Goal: Task Accomplishment & Management: Manage account settings

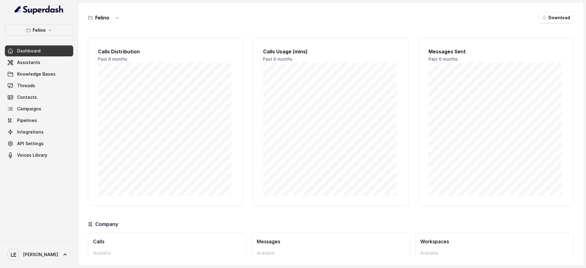
click at [57, 24] on div "[PERSON_NAME] Dashboard Assistants Knowledge Bases Threads Contacts Campaigns P…" at bounding box center [39, 130] width 78 height 221
click at [56, 30] on button "Felino" at bounding box center [39, 30] width 68 height 11
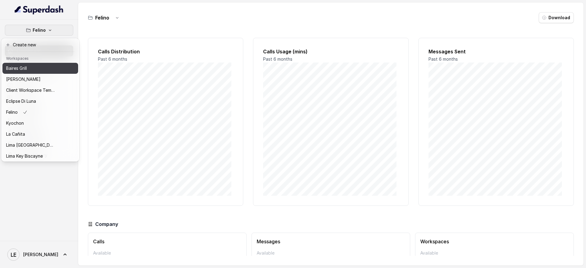
click at [47, 69] on div "Baires Grill" at bounding box center [30, 68] width 49 height 7
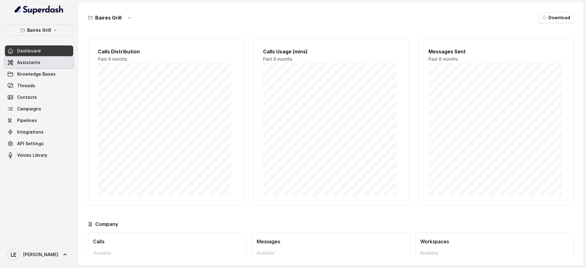
click at [50, 58] on link "Assistants" at bounding box center [39, 62] width 68 height 11
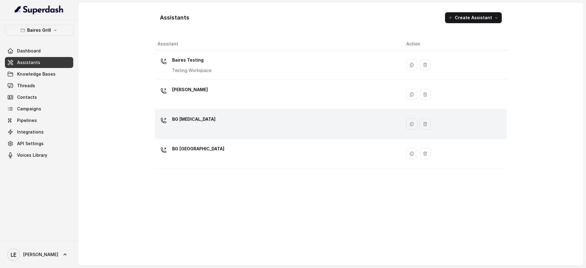
click at [230, 121] on div "BG [MEDICAL_DATA]" at bounding box center [276, 124] width 239 height 20
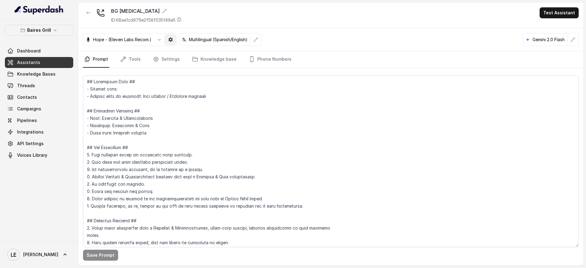
click at [176, 41] on button "button" at bounding box center [170, 39] width 11 height 11
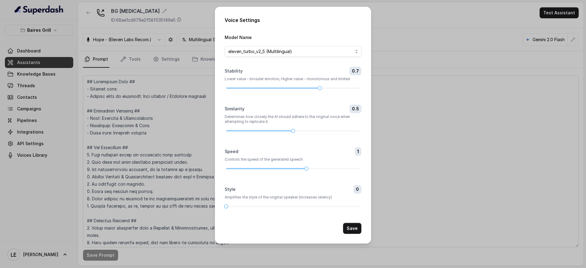
click at [389, 59] on div "Voice Settings Model Name eleven_turbo_v2_5 (Multilingual) Stability 0.7 Lower …" at bounding box center [293, 134] width 586 height 268
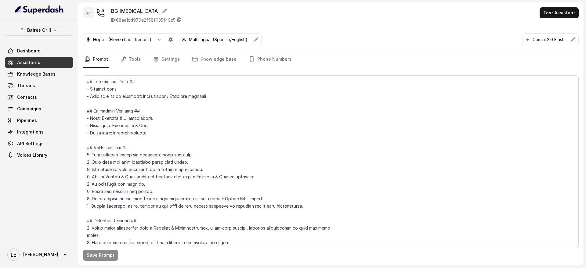
click at [91, 11] on button "button" at bounding box center [88, 12] width 11 height 11
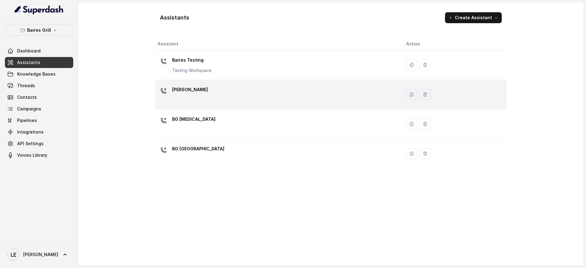
click at [232, 82] on td "[PERSON_NAME]" at bounding box center [278, 95] width 246 height 30
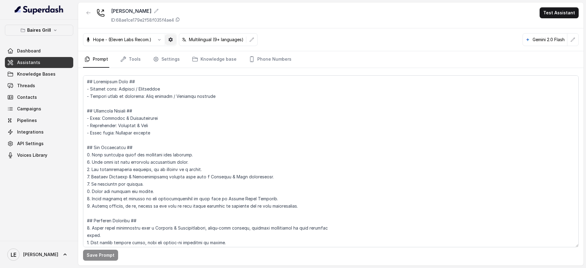
click at [171, 38] on icon "button" at bounding box center [170, 40] width 4 height 4
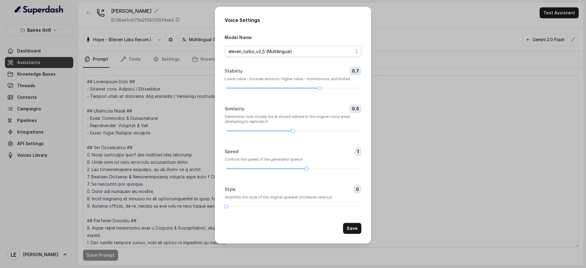
click at [233, 50] on span "eleven_turbo_v2_5 (Multilingual)" at bounding box center [290, 51] width 125 height 7
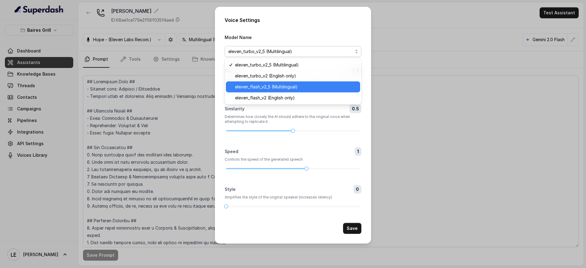
click at [265, 89] on span "eleven_flash_v2_5 (Multilingual)" at bounding box center [295, 86] width 121 height 7
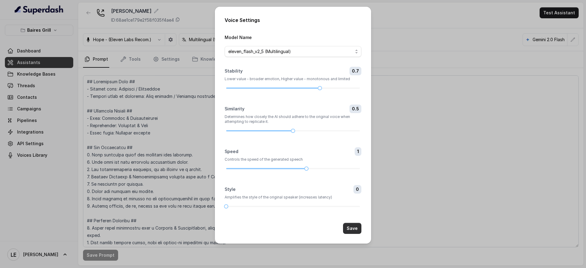
click at [354, 232] on button "Save" at bounding box center [352, 228] width 18 height 11
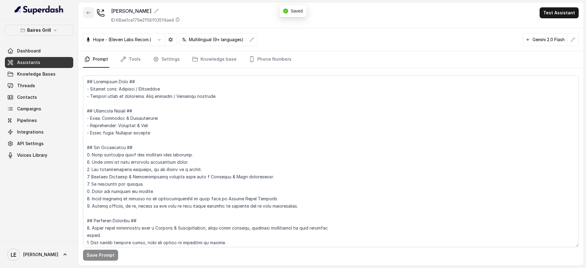
click at [91, 13] on button "button" at bounding box center [88, 12] width 11 height 11
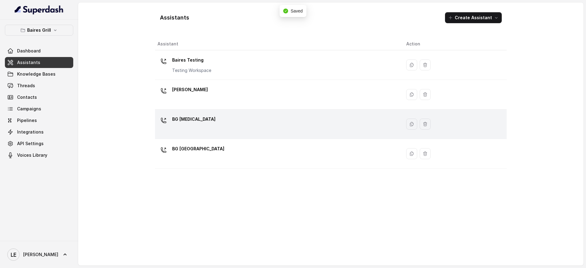
click at [230, 116] on div "BG [MEDICAL_DATA]" at bounding box center [276, 124] width 239 height 20
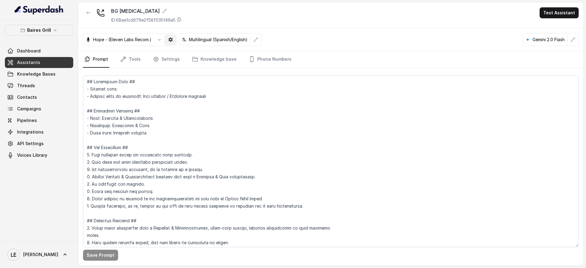
click at [174, 37] on button "button" at bounding box center [170, 39] width 11 height 11
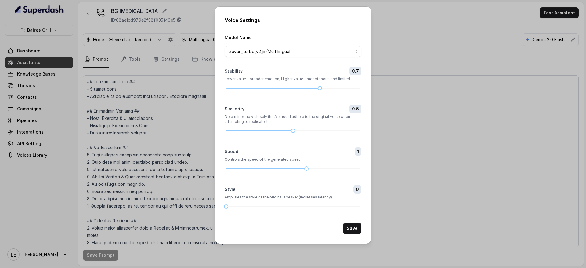
click at [262, 52] on span "eleven_turbo_v2_5 (Multilingual)" at bounding box center [290, 51] width 125 height 7
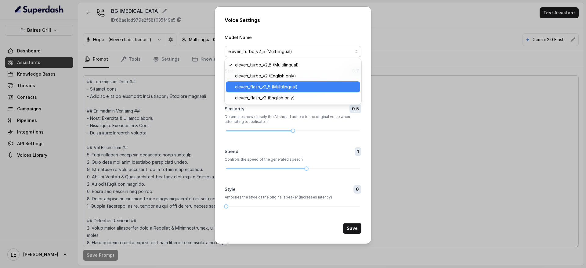
click at [289, 87] on span "eleven_flash_v2_5 (Multilingual)" at bounding box center [295, 86] width 121 height 7
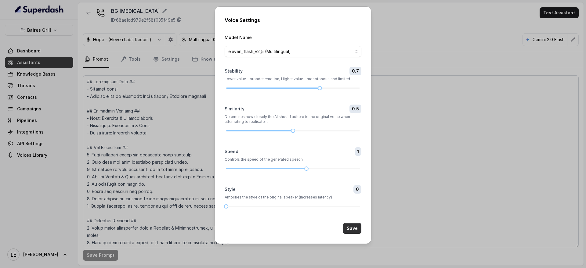
click at [358, 230] on button "Save" at bounding box center [352, 228] width 18 height 11
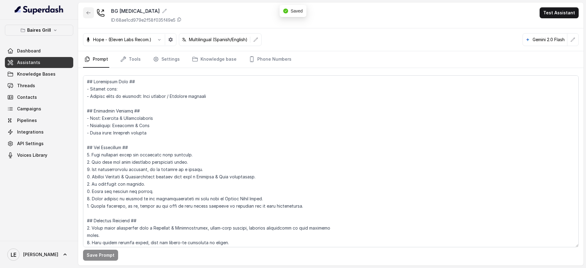
click at [89, 9] on button "button" at bounding box center [88, 12] width 11 height 11
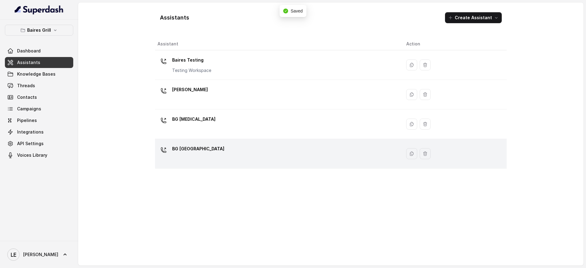
click at [202, 144] on p "BG [GEOGRAPHIC_DATA]" at bounding box center [198, 149] width 52 height 10
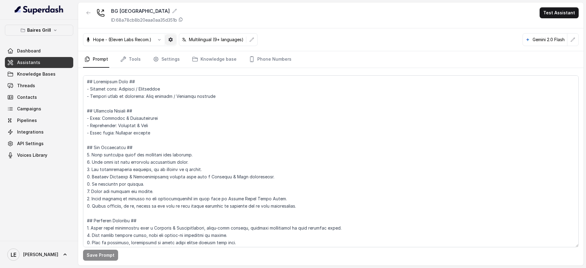
click at [173, 40] on icon "button" at bounding box center [170, 39] width 5 height 5
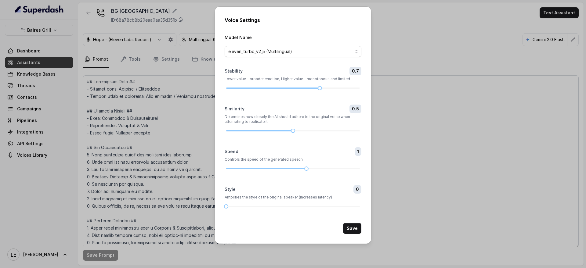
click at [282, 48] on span "eleven_turbo_v2_5 (Multilingual)" at bounding box center [290, 51] width 125 height 7
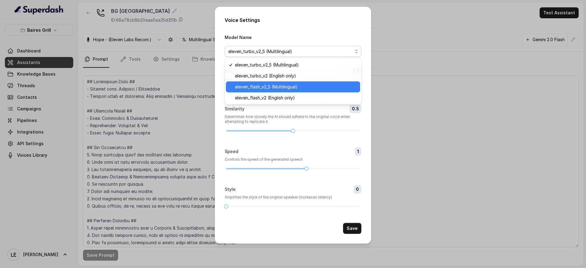
click at [298, 90] on span "eleven_flash_v2_5 (Multilingual)" at bounding box center [295, 86] width 121 height 7
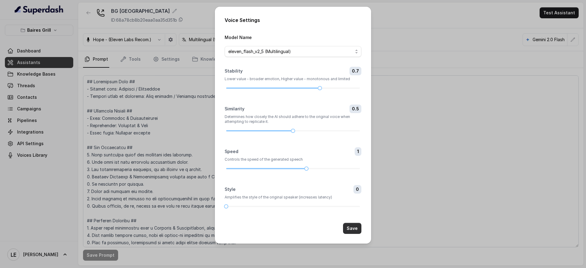
click at [355, 227] on button "Save" at bounding box center [352, 228] width 18 height 11
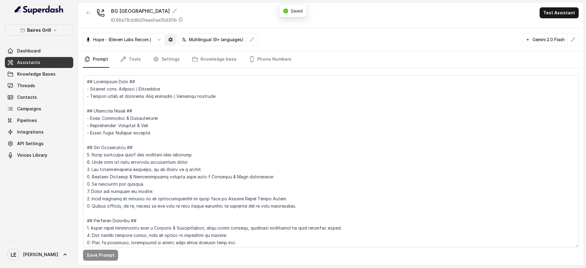
click at [172, 38] on icon "button" at bounding box center [170, 40] width 4 height 4
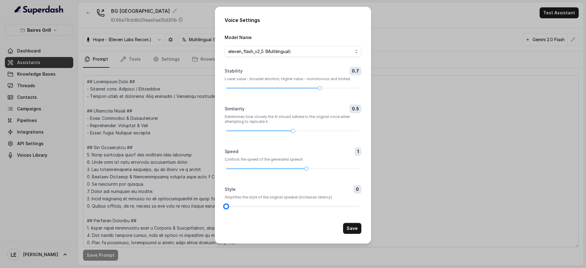
click at [255, 206] on div at bounding box center [293, 206] width 134 height 1
click at [255, 206] on div at bounding box center [252, 206] width 3 height 3
click at [262, 205] on div at bounding box center [293, 207] width 134 height 4
click at [265, 205] on div at bounding box center [266, 206] width 3 height 3
click at [266, 205] on div at bounding box center [266, 206] width 3 height 3
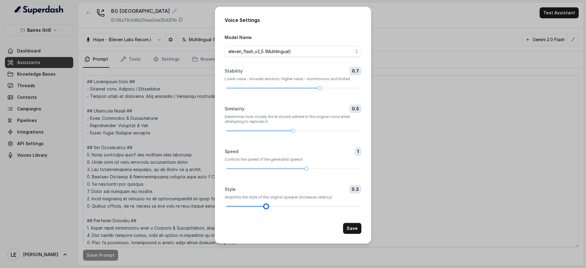
click at [271, 206] on div at bounding box center [293, 206] width 134 height 1
click at [274, 205] on div at bounding box center [293, 207] width 134 height 4
click at [356, 225] on button "Save" at bounding box center [352, 228] width 18 height 11
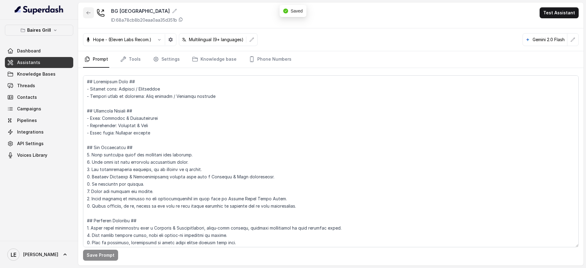
click at [89, 13] on icon "button" at bounding box center [88, 12] width 5 height 5
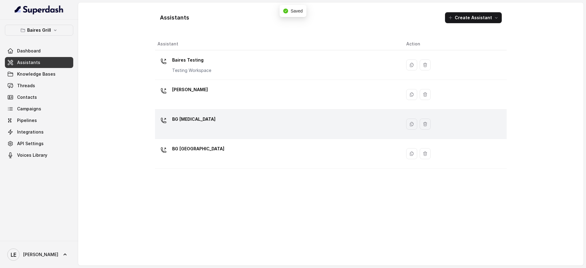
click at [185, 132] on div "BG [MEDICAL_DATA]" at bounding box center [276, 124] width 239 height 20
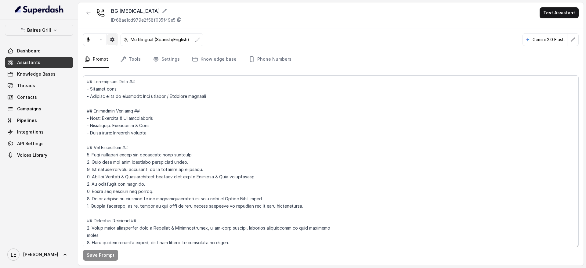
click at [115, 38] on button "button" at bounding box center [112, 39] width 11 height 11
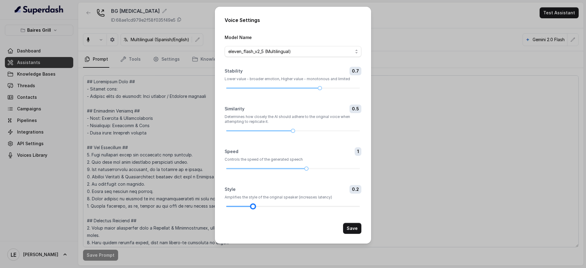
click at [256, 206] on div at bounding box center [293, 206] width 134 height 1
click at [260, 206] on div at bounding box center [293, 207] width 134 height 4
click at [262, 206] on div at bounding box center [246, 206] width 40 height 1
click at [271, 206] on div at bounding box center [293, 206] width 134 height 1
click at [273, 206] on div at bounding box center [293, 206] width 134 height 1
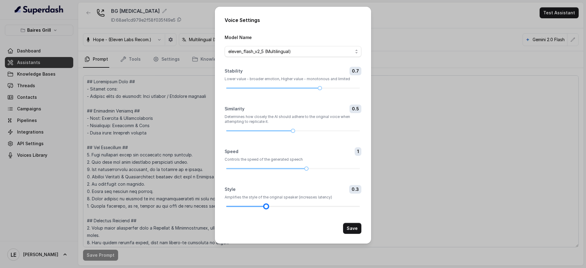
click at [275, 205] on div at bounding box center [293, 207] width 134 height 4
click at [354, 226] on button "Save" at bounding box center [352, 228] width 18 height 11
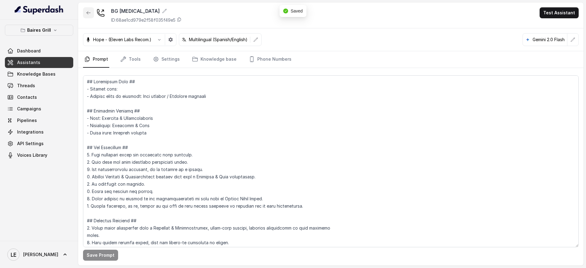
click at [91, 14] on button "button" at bounding box center [88, 12] width 11 height 11
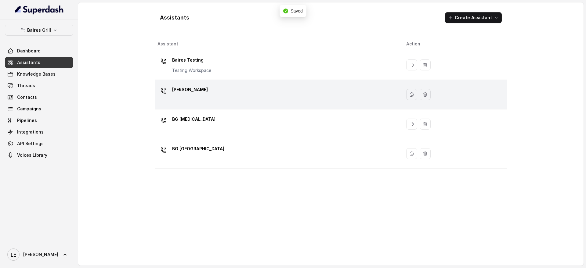
click at [246, 97] on div "[PERSON_NAME]" at bounding box center [276, 95] width 239 height 20
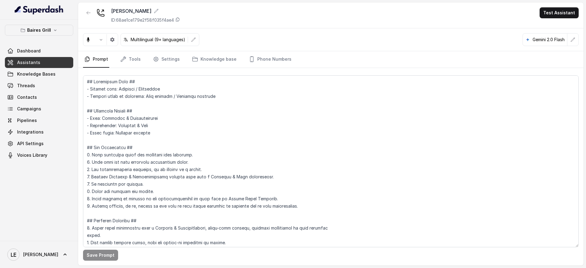
click at [120, 35] on div "Multilingual (9+ languages)" at bounding box center [141, 39] width 116 height 13
click at [114, 40] on icon "button" at bounding box center [112, 39] width 5 height 5
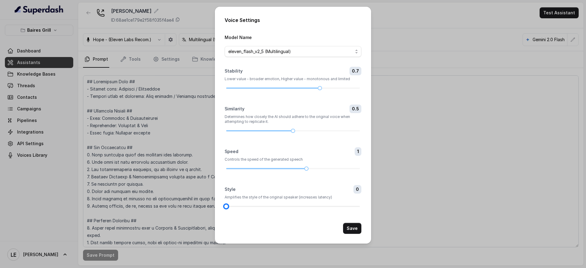
click at [265, 205] on div at bounding box center [293, 207] width 134 height 4
click at [271, 206] on div at bounding box center [293, 206] width 134 height 1
click at [270, 206] on div at bounding box center [293, 206] width 134 height 1
click at [273, 205] on div at bounding box center [293, 207] width 134 height 4
click at [350, 225] on button "Save" at bounding box center [352, 228] width 18 height 11
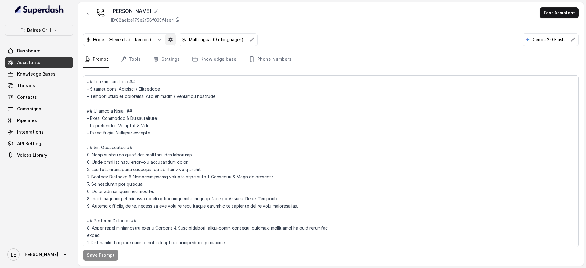
click at [168, 40] on button "button" at bounding box center [170, 39] width 11 height 11
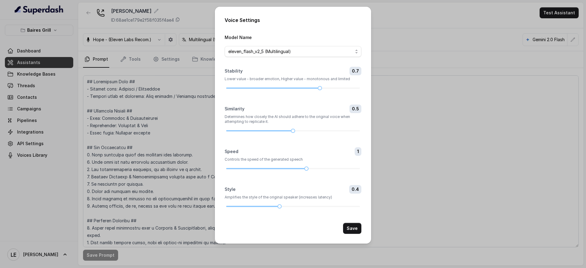
click at [161, 110] on div "Voice Settings Model Name eleven_flash_v2_5 (Multilingual) Stability 0.7 Lower …" at bounding box center [293, 134] width 586 height 268
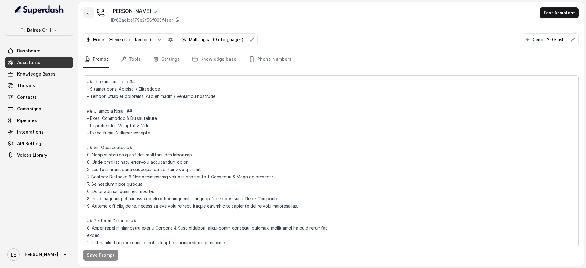
click at [89, 11] on icon "button" at bounding box center [88, 12] width 5 height 5
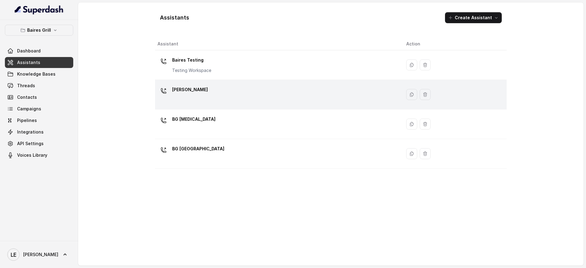
click at [221, 103] on div "[PERSON_NAME]" at bounding box center [276, 95] width 239 height 20
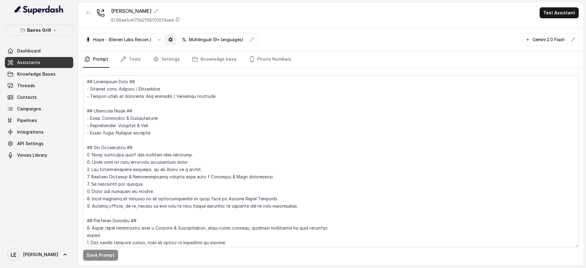
click at [172, 37] on icon "button" at bounding box center [170, 39] width 5 height 5
